Goal: Task Accomplishment & Management: Use online tool/utility

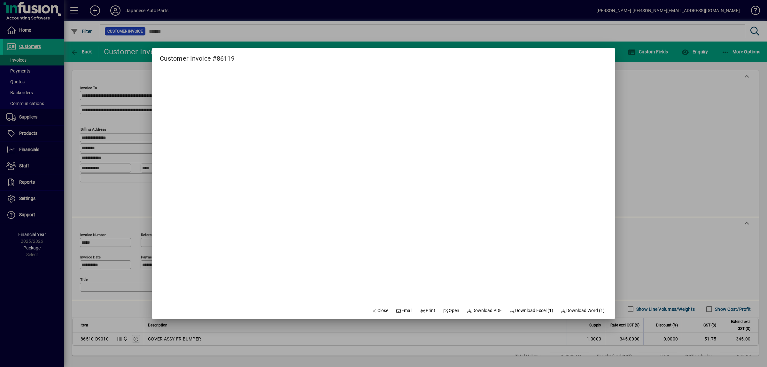
click at [690, 149] on div at bounding box center [383, 183] width 767 height 367
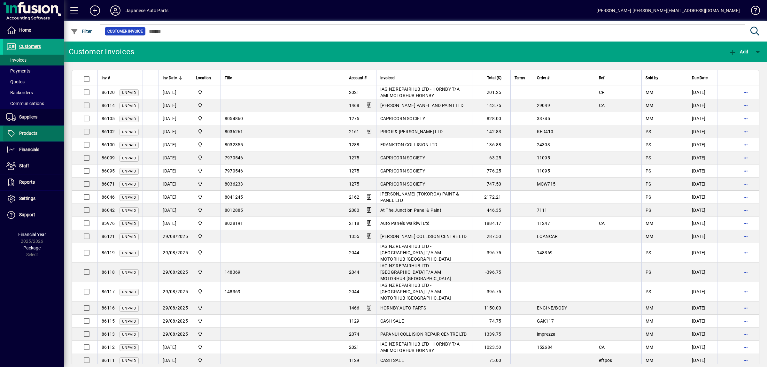
click at [39, 131] on span at bounding box center [33, 133] width 61 height 15
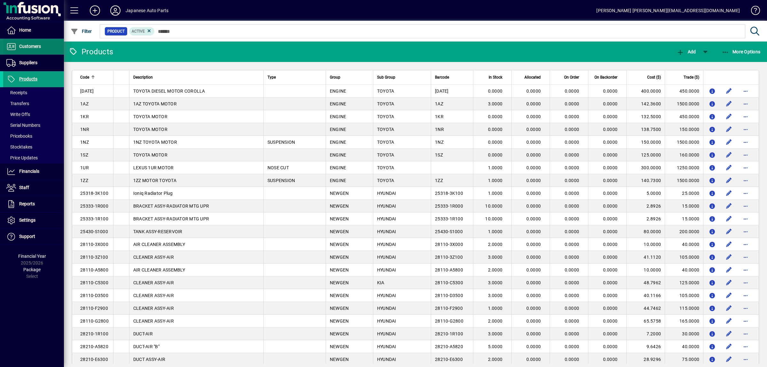
click at [32, 48] on span "Customers" at bounding box center [30, 46] width 22 height 5
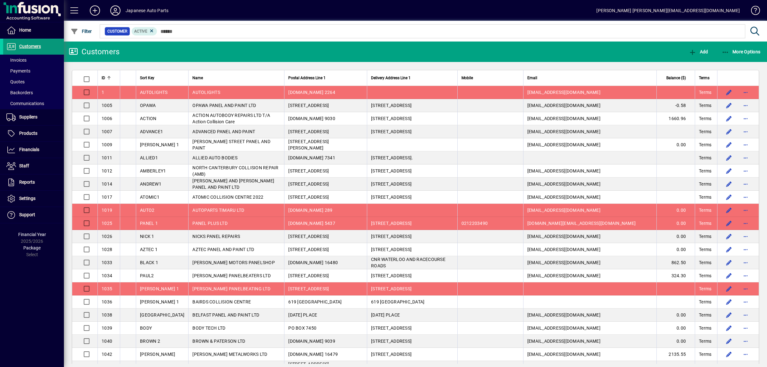
click at [24, 50] on link "Customers" at bounding box center [32, 47] width 64 height 16
click at [24, 49] on span "Customers" at bounding box center [30, 46] width 22 height 5
click at [751, 48] on span "button" at bounding box center [741, 51] width 42 height 15
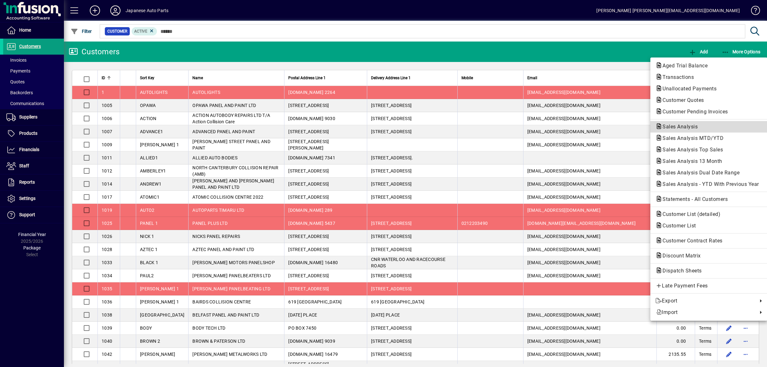
click at [695, 126] on span "Sales Analysis" at bounding box center [677, 127] width 45 height 6
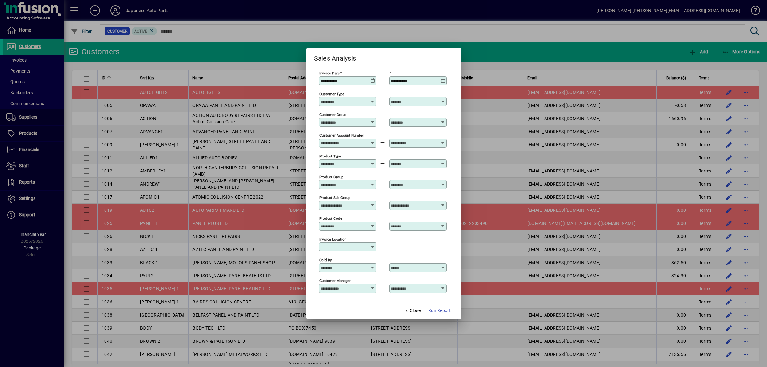
click at [441, 316] on span "button" at bounding box center [439, 310] width 27 height 15
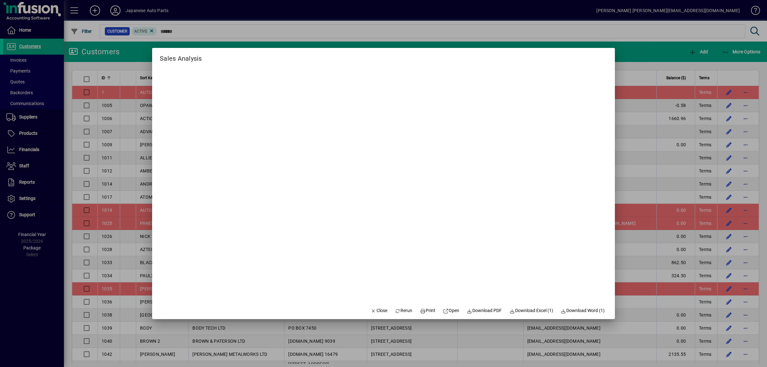
click at [629, 47] on div at bounding box center [383, 183] width 767 height 367
